Goal: Information Seeking & Learning: Find specific fact

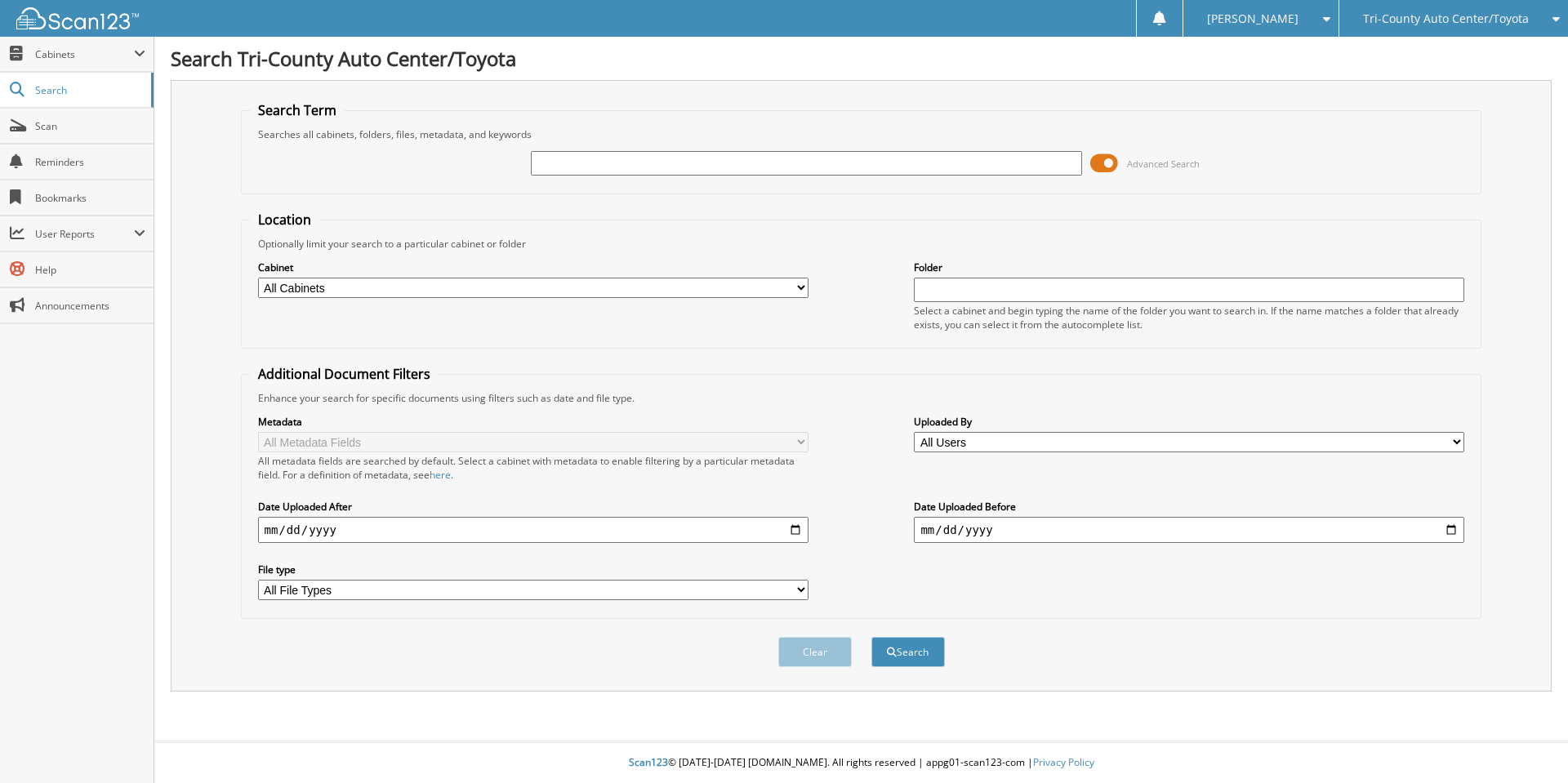
click at [682, 159] on input "text" at bounding box center [806, 163] width 551 height 24
type input "joshi"
click at [871, 637] on button "Search" at bounding box center [907, 652] width 73 height 31
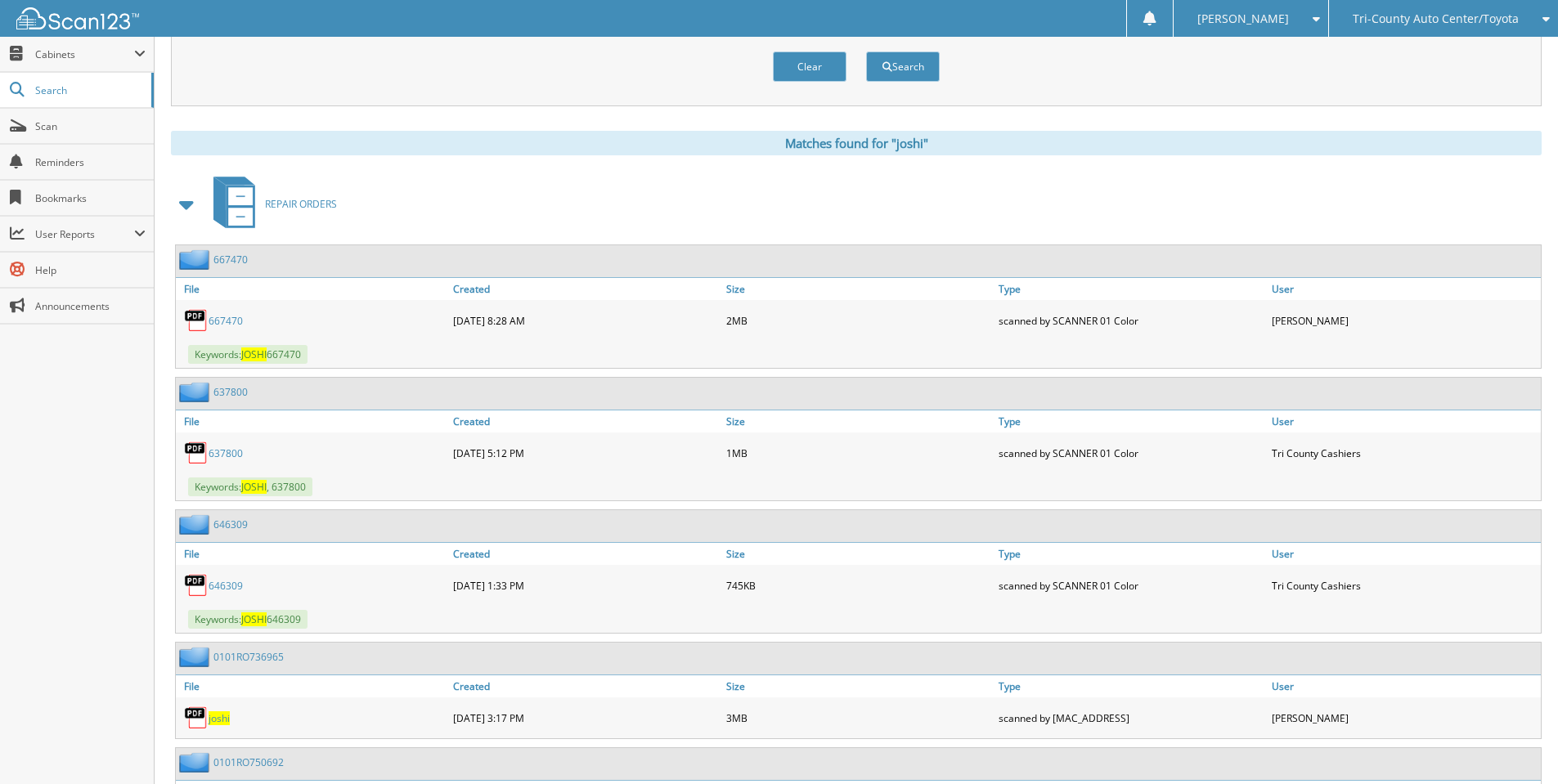
scroll to position [600, 0]
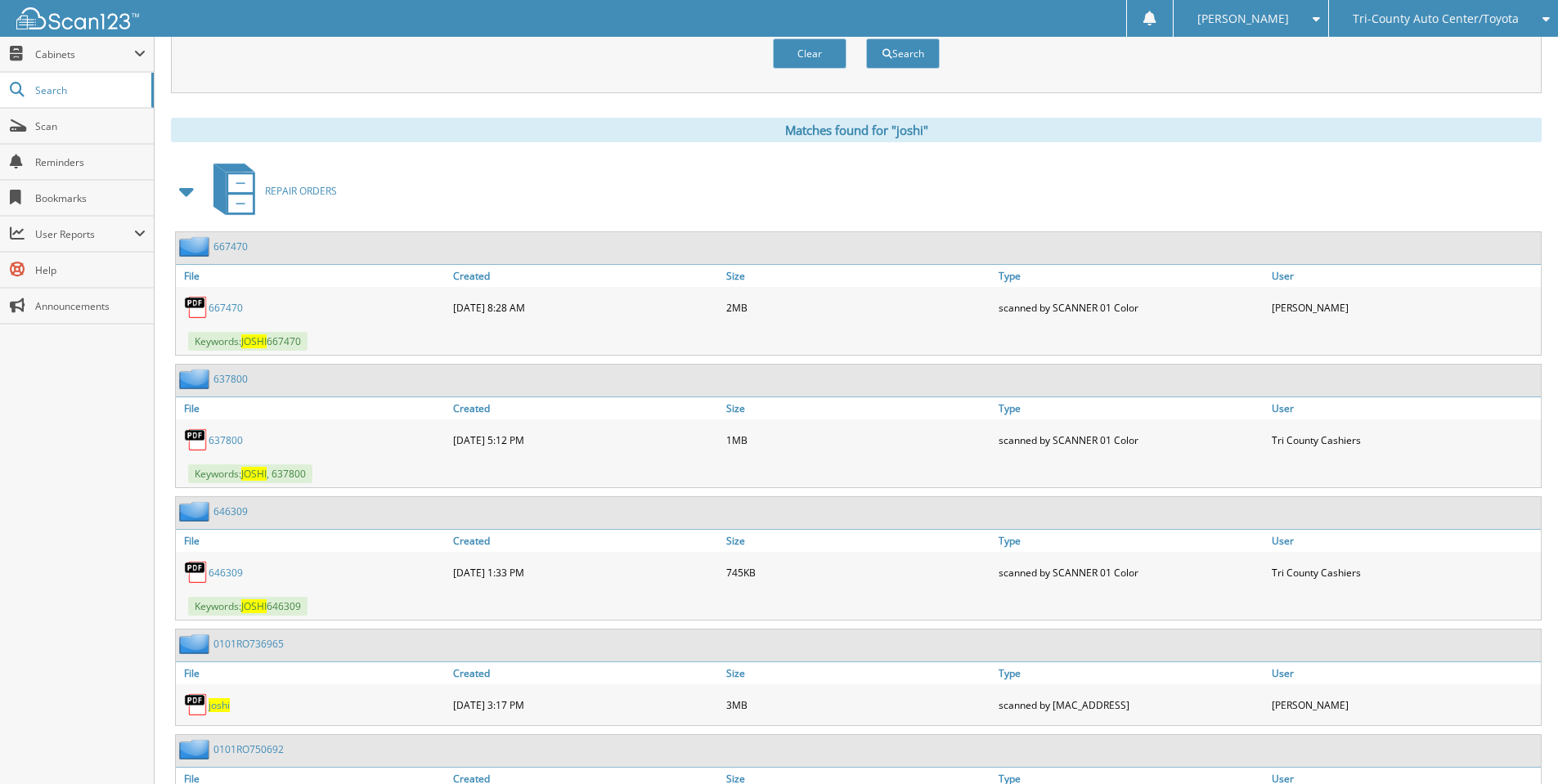
click at [187, 195] on span at bounding box center [187, 192] width 23 height 30
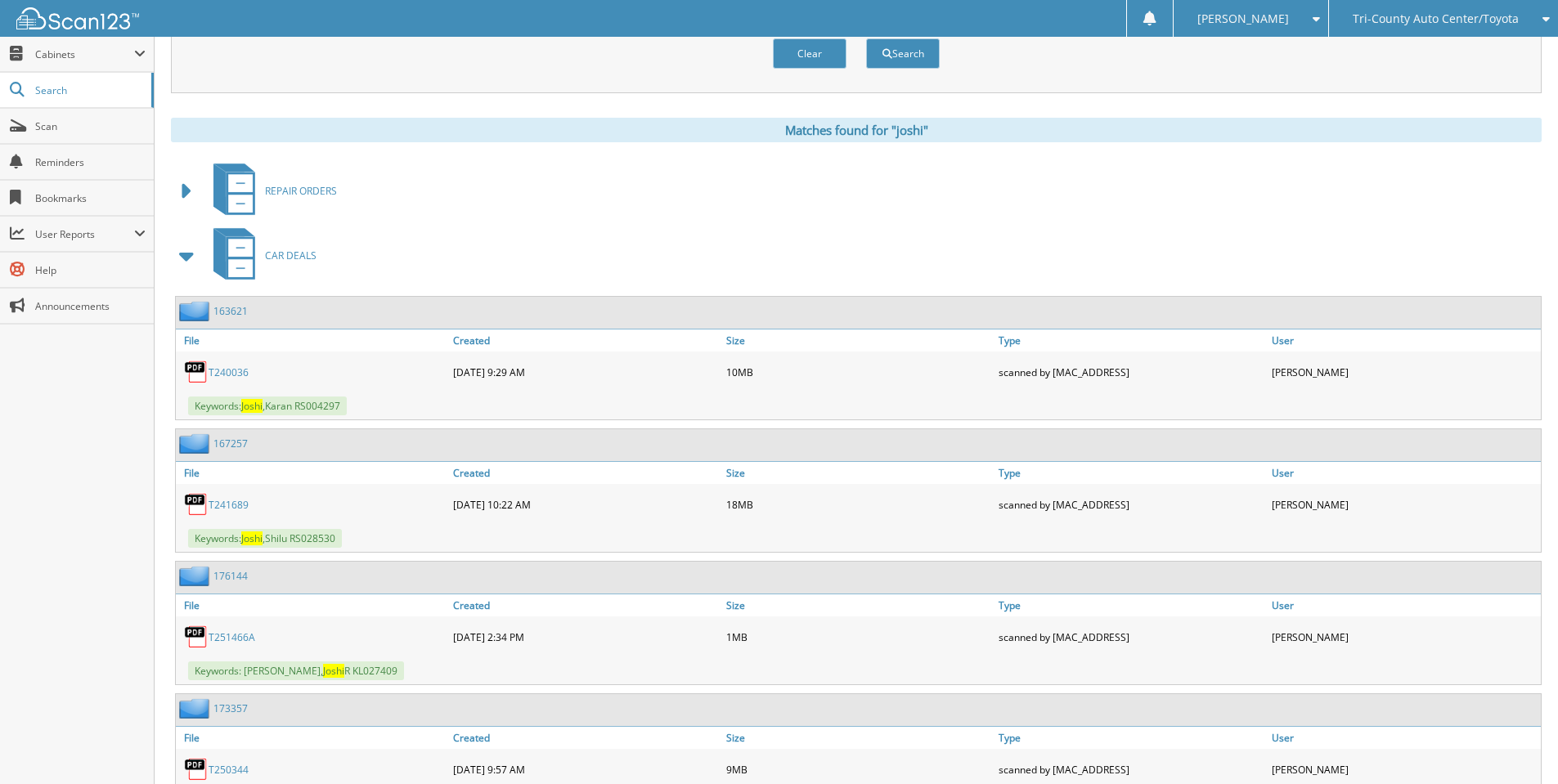
click at [191, 258] on span at bounding box center [187, 256] width 23 height 30
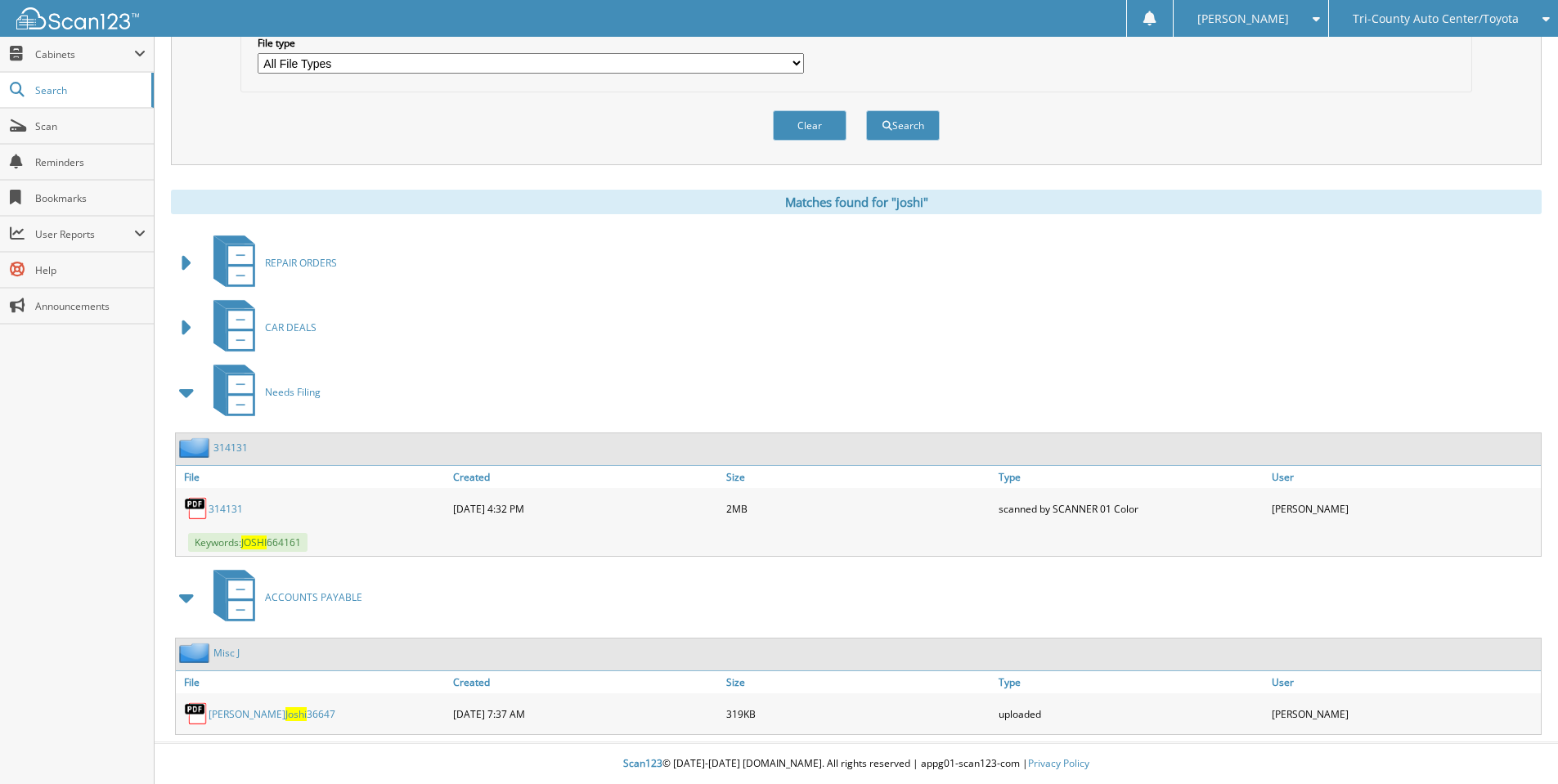
click at [285, 715] on span "Joshi" at bounding box center [296, 714] width 21 height 14
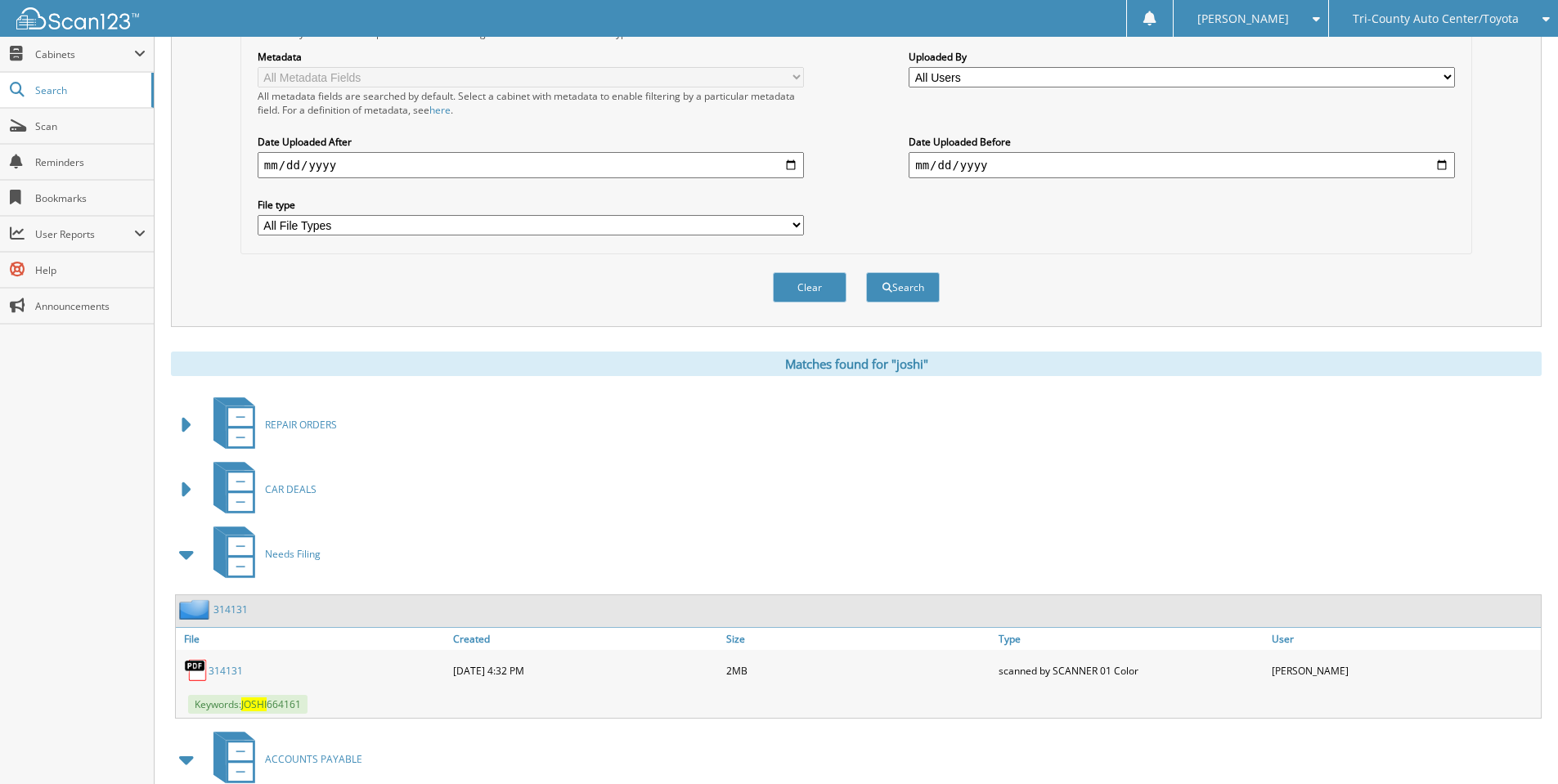
scroll to position [365, 0]
click at [1425, 26] on div "Tri-County Auto Center/Toyota" at bounding box center [1443, 19] width 212 height 37
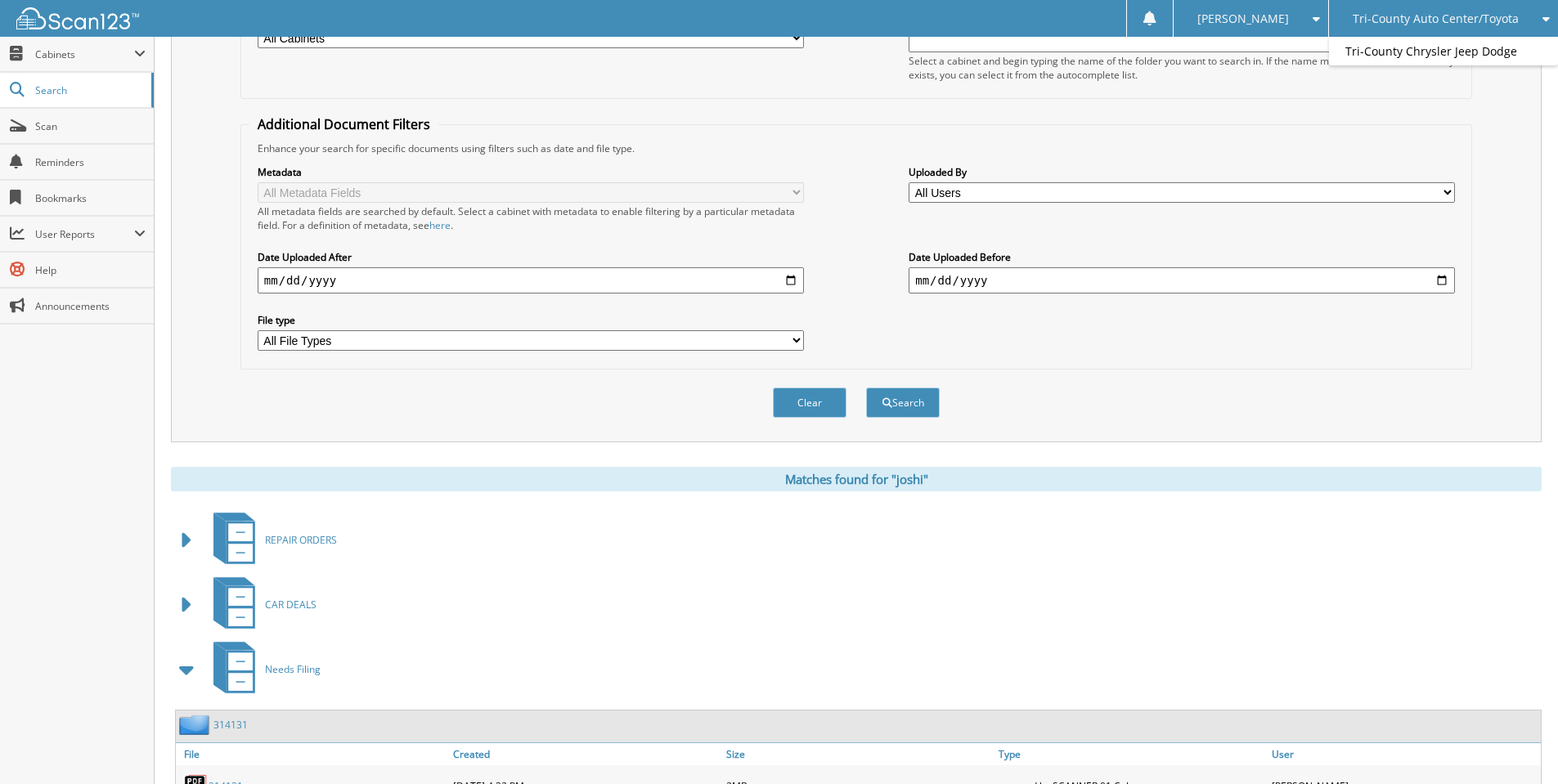
scroll to position [0, 0]
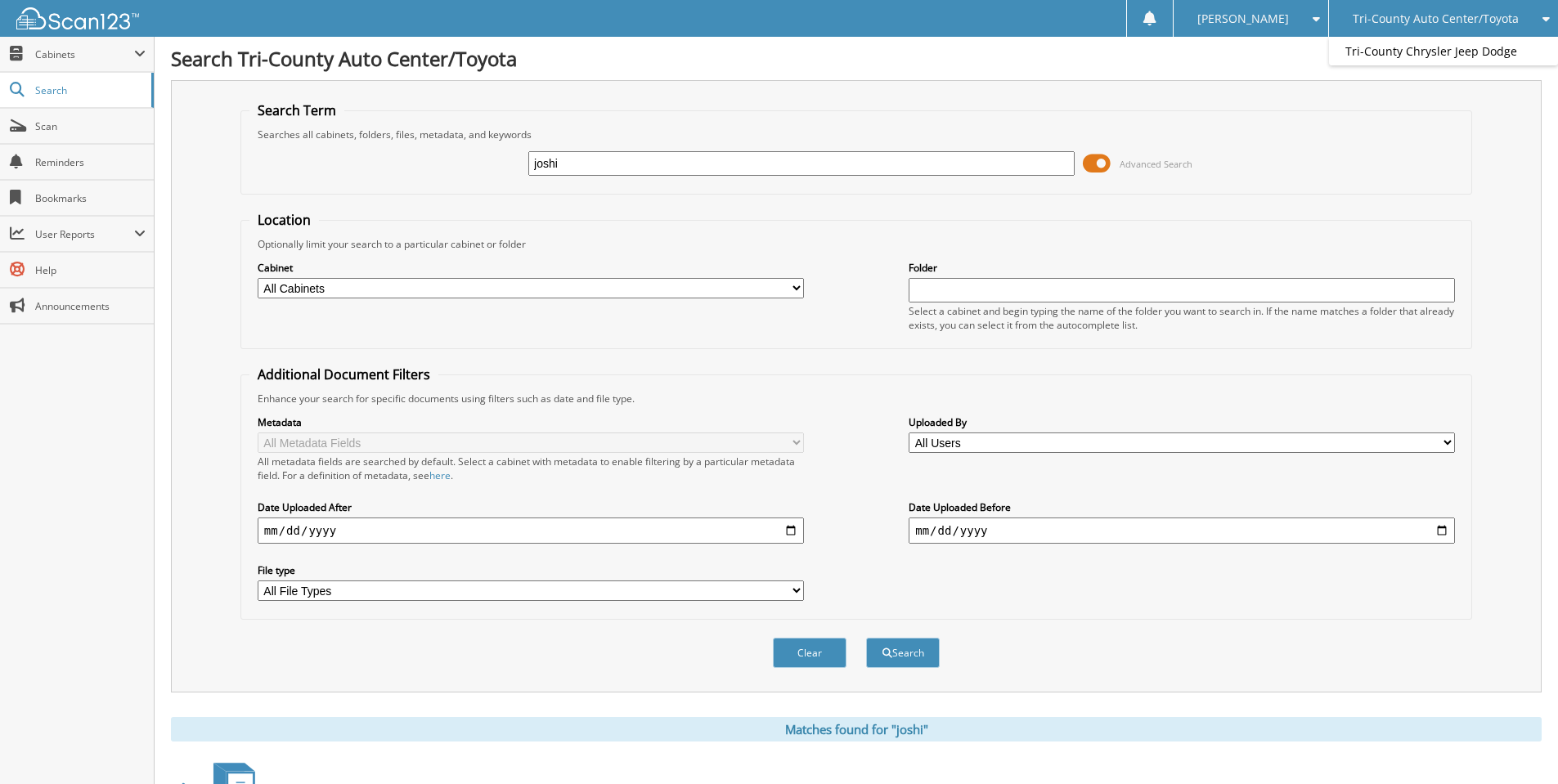
click at [584, 162] on input "joshi" at bounding box center [801, 163] width 546 height 24
click at [584, 160] on input "joshi" at bounding box center [801, 163] width 546 height 24
type input "carre"
click at [866, 638] on button "Search" at bounding box center [902, 652] width 73 height 31
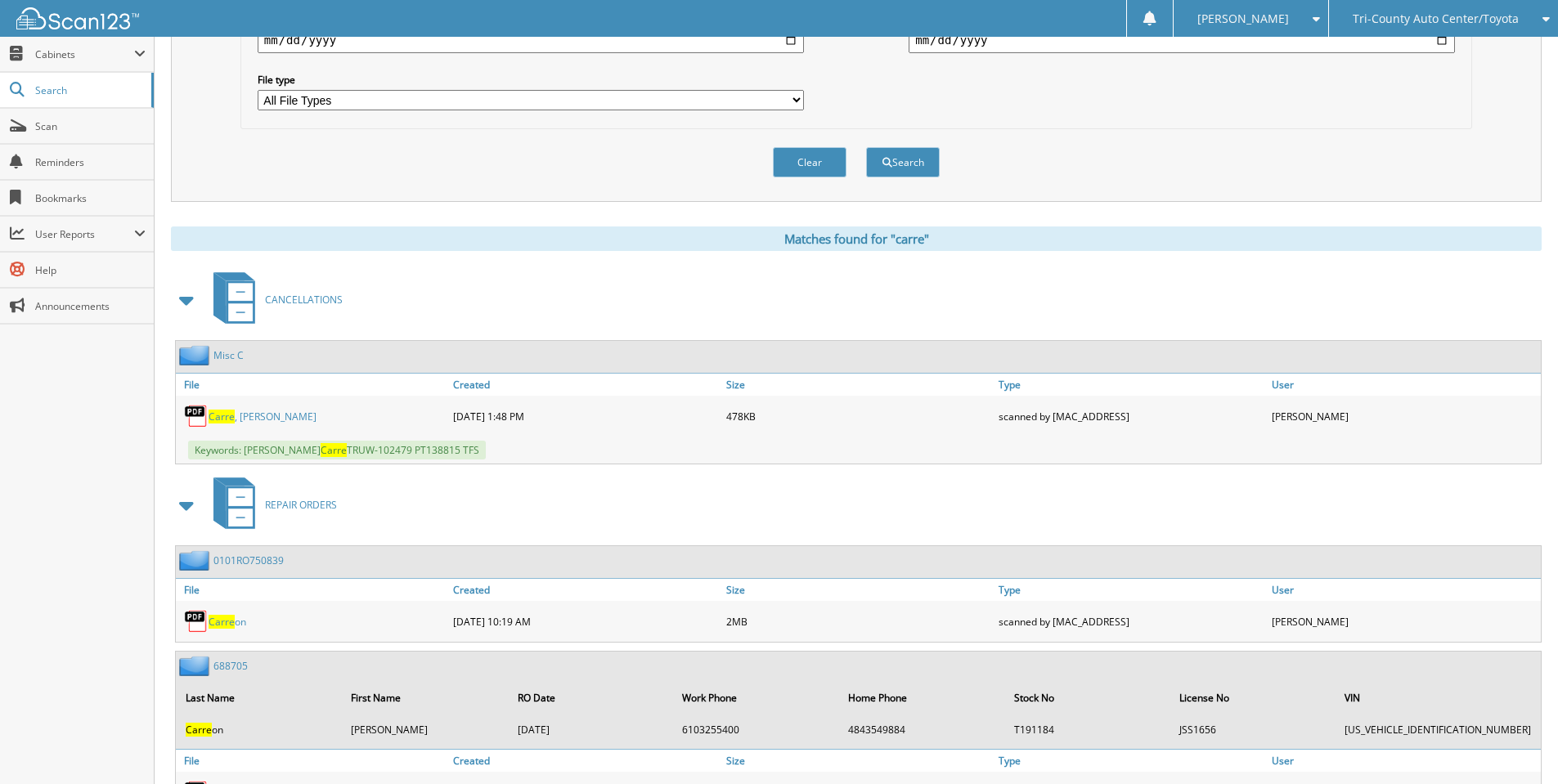
click at [228, 418] on span "Carre" at bounding box center [222, 416] width 26 height 14
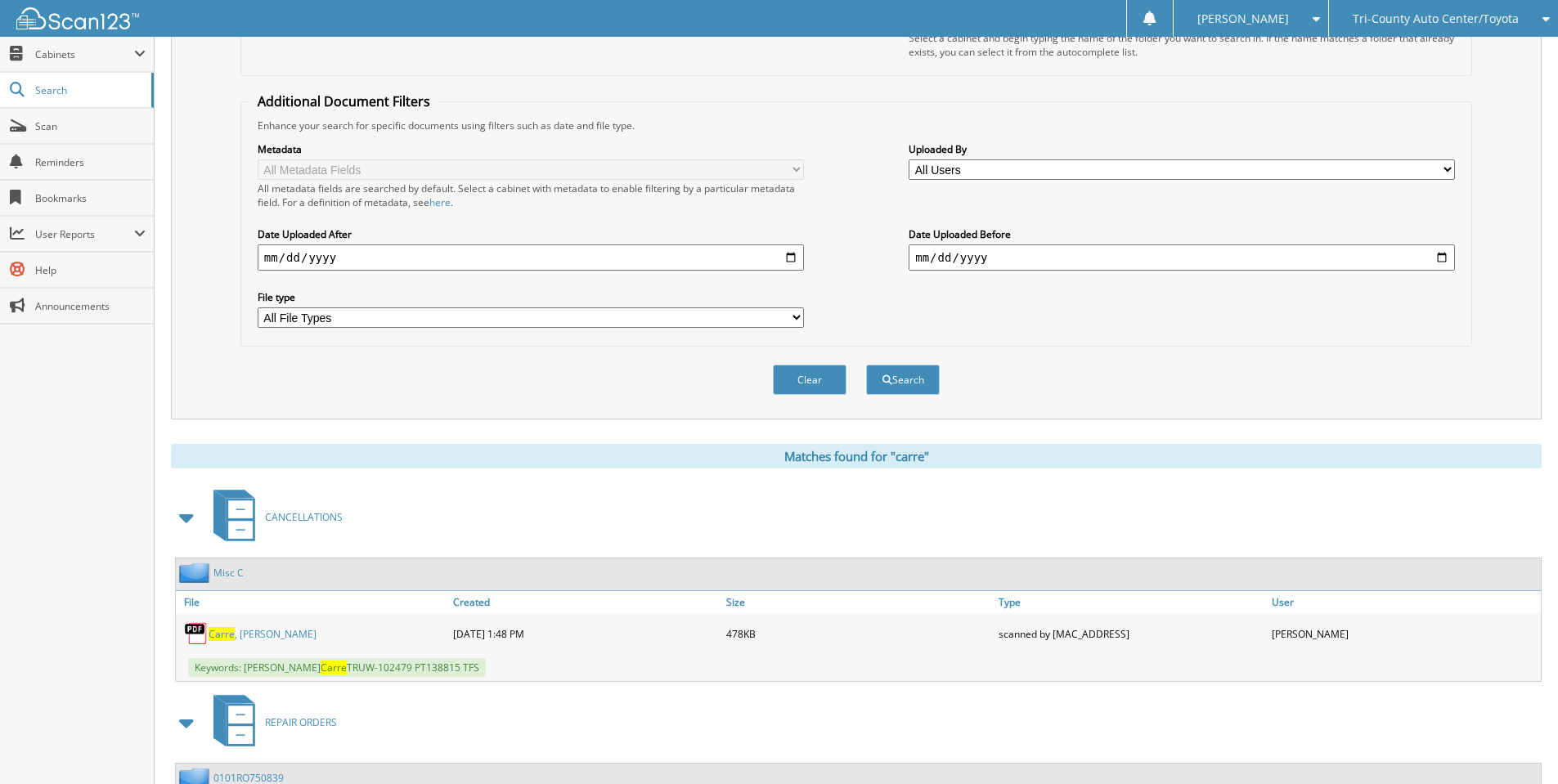
scroll to position [272, 0]
